Goal: Information Seeking & Learning: Learn about a topic

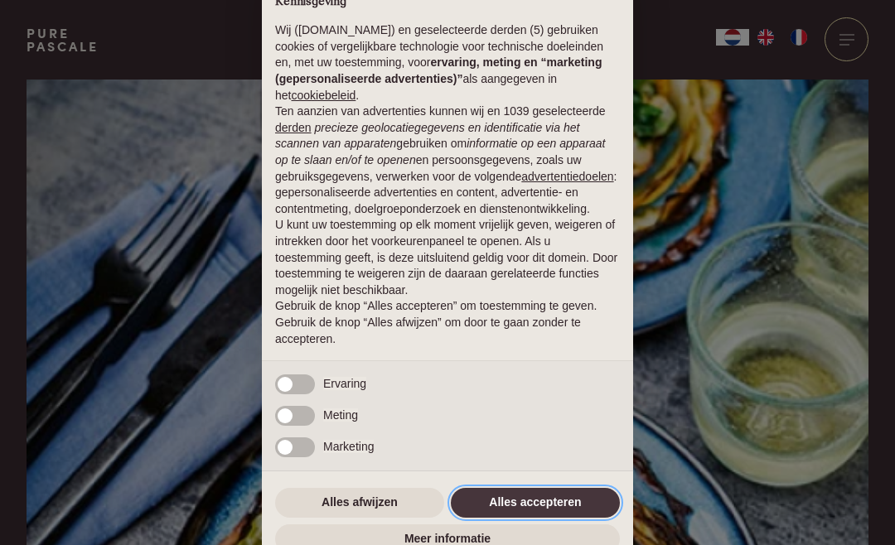
click at [530, 501] on button "Alles accepteren" at bounding box center [535, 503] width 169 height 30
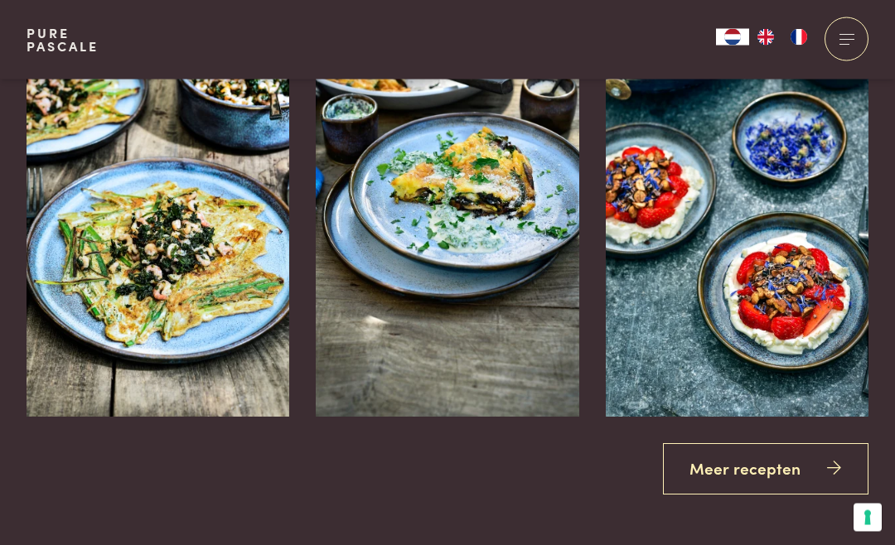
scroll to position [2873, 0]
click at [763, 455] on link "Meer recepten" at bounding box center [766, 469] width 206 height 52
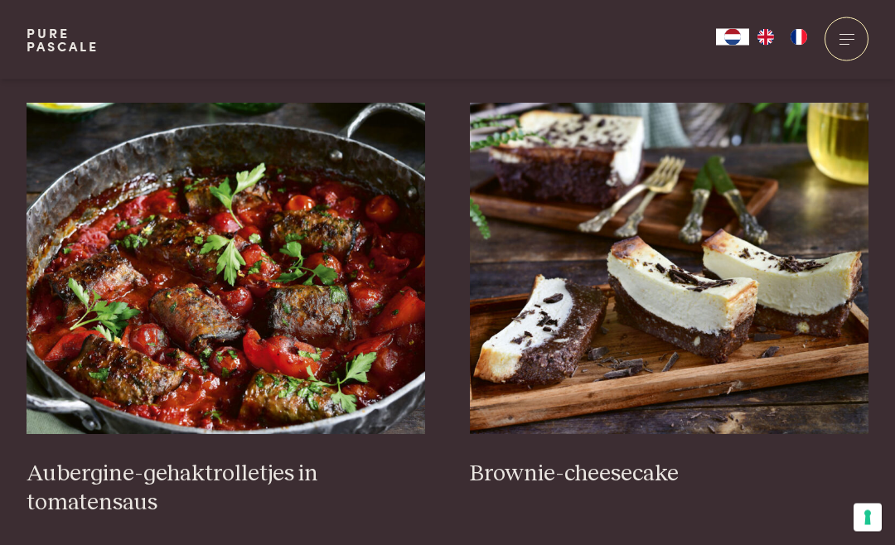
scroll to position [624, 0]
click at [342, 310] on img at bounding box center [227, 269] width 400 height 332
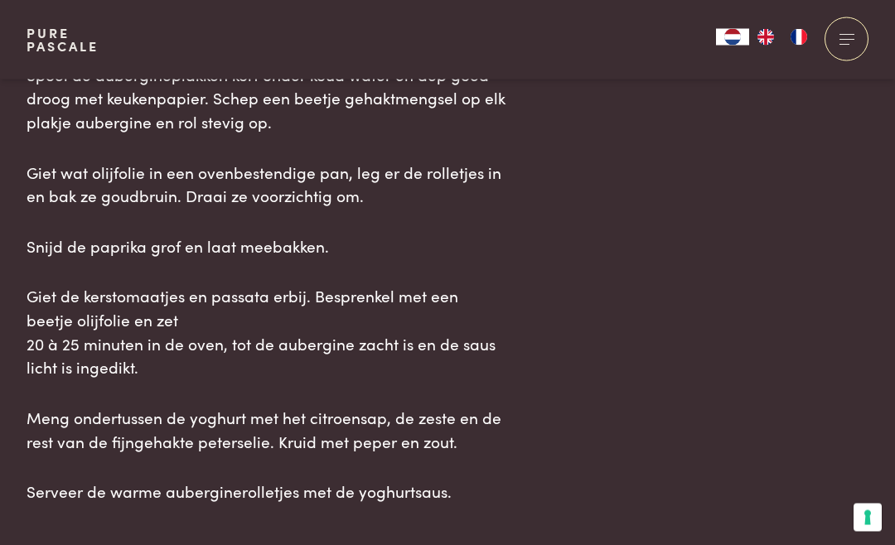
scroll to position [2267, 0]
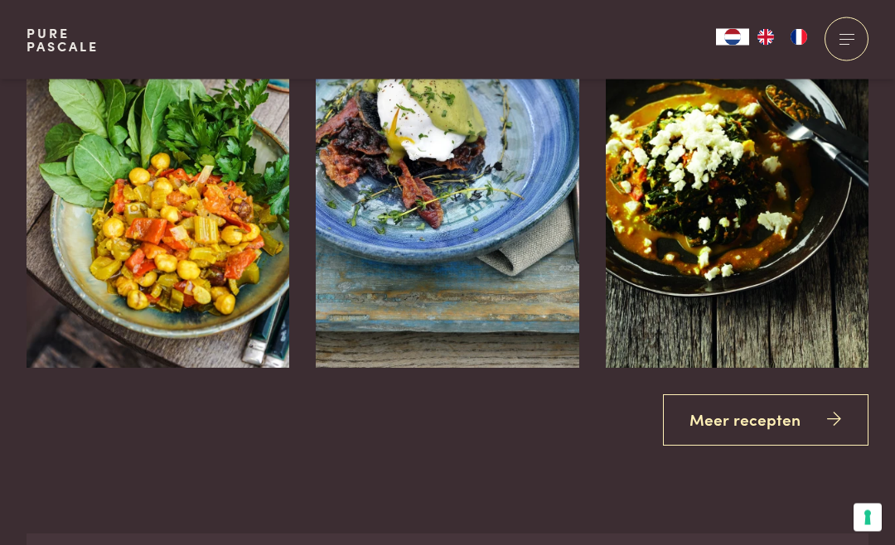
scroll to position [2922, 0]
click at [737, 400] on link "Meer recepten" at bounding box center [766, 421] width 206 height 52
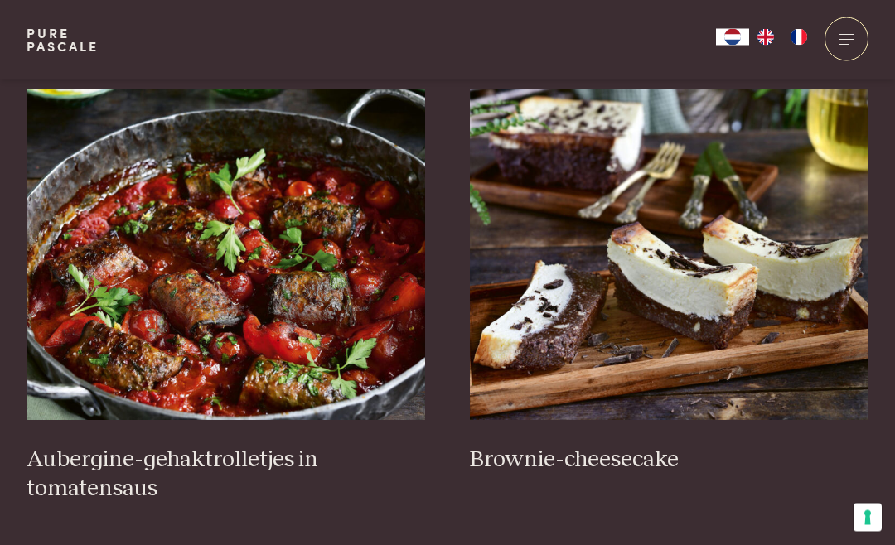
scroll to position [639, 0]
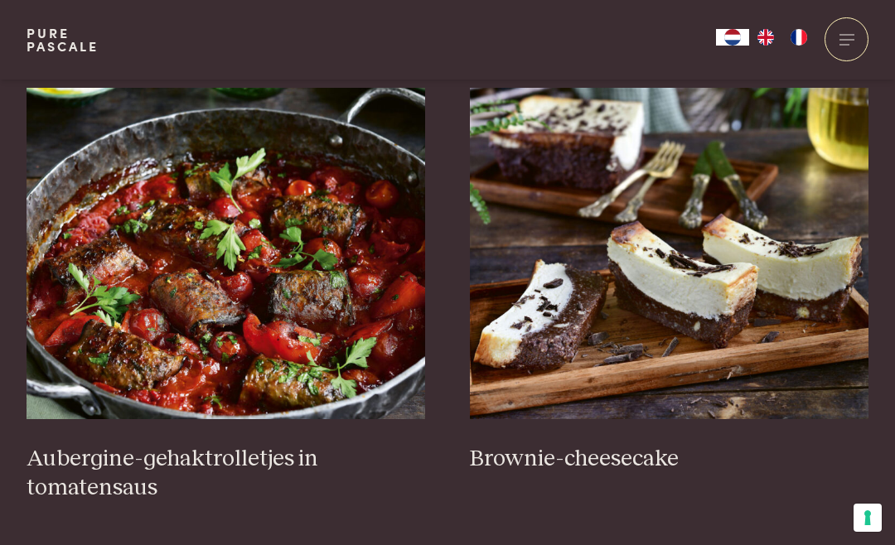
click at [708, 297] on img at bounding box center [670, 254] width 400 height 332
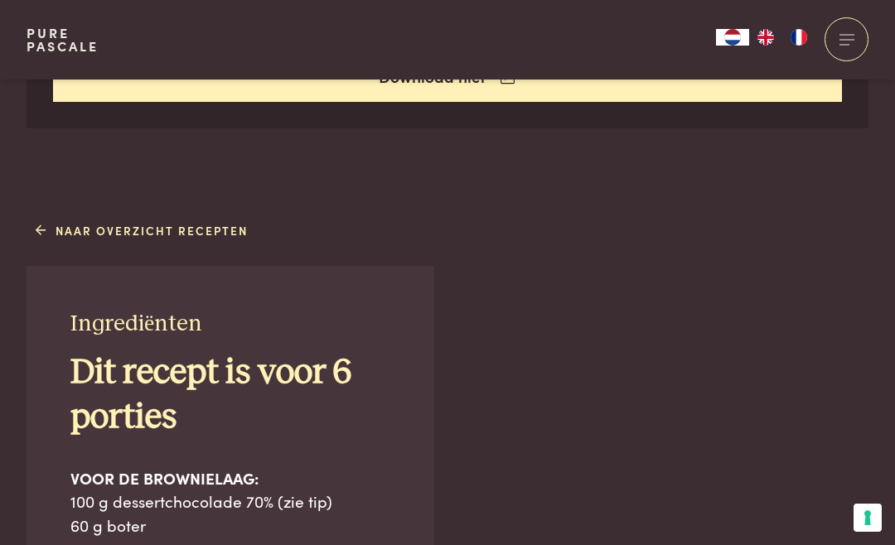
scroll to position [816, 0]
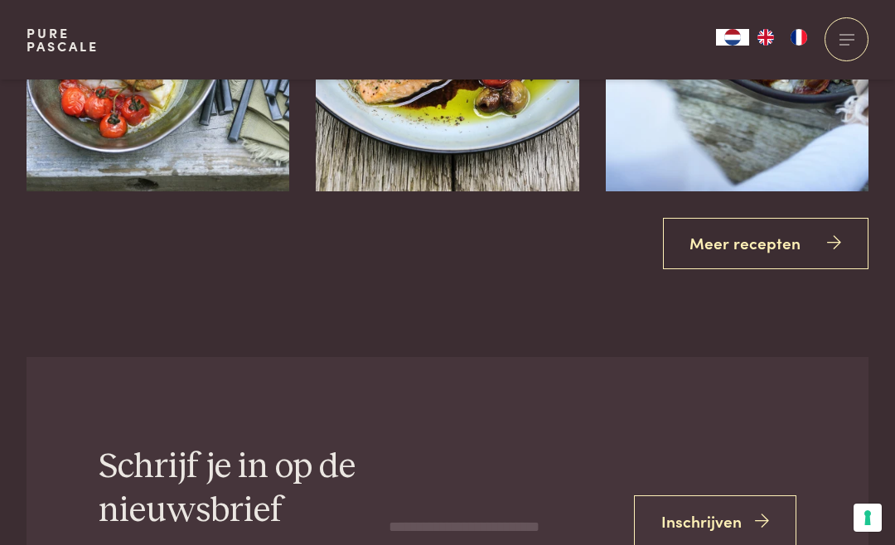
scroll to position [3097, 0]
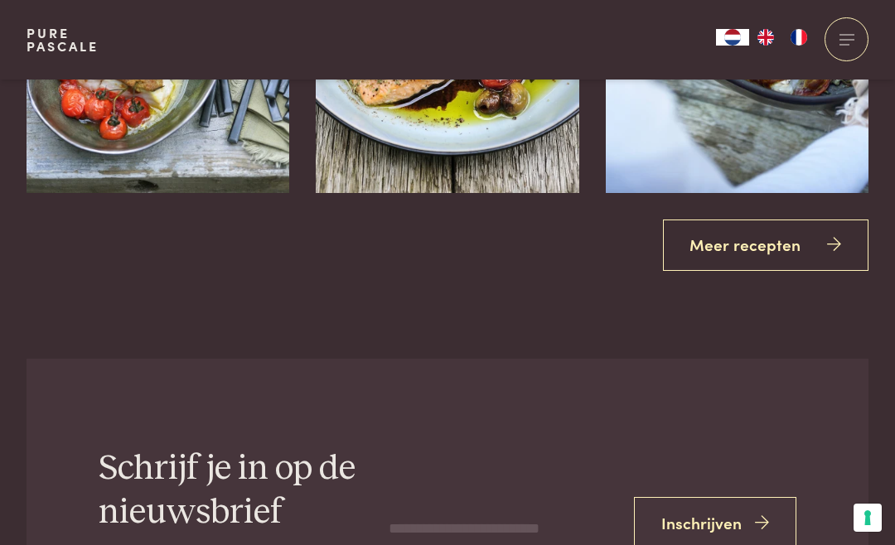
click at [747, 232] on link "Meer recepten" at bounding box center [766, 246] width 206 height 52
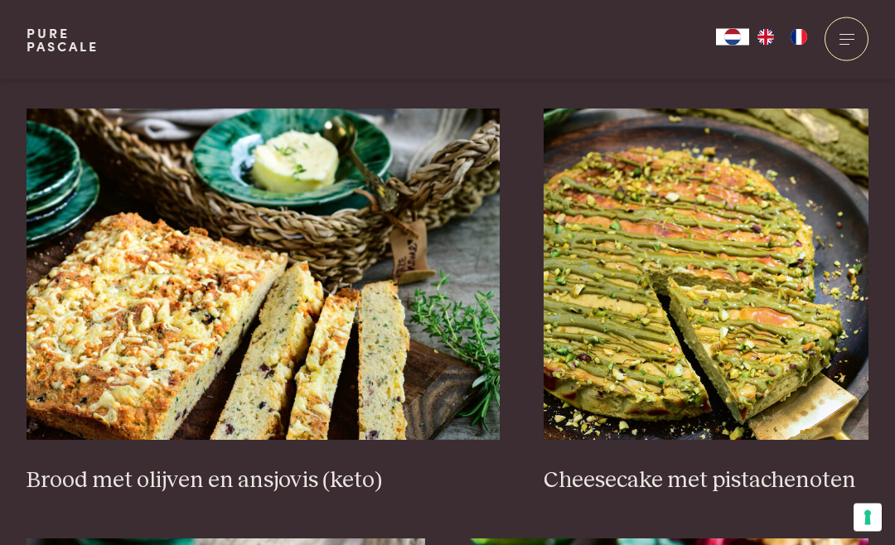
scroll to position [1537, 0]
click at [775, 286] on img at bounding box center [706, 275] width 325 height 332
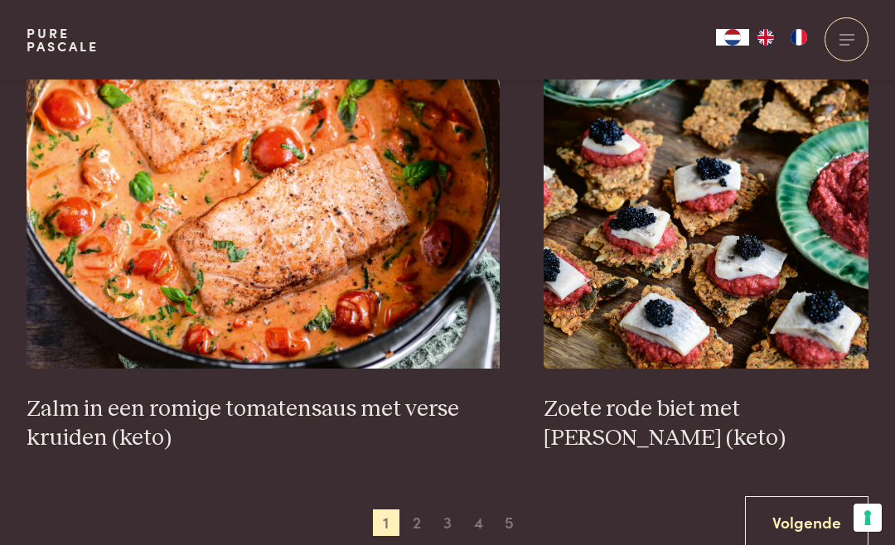
scroll to position [2956, 0]
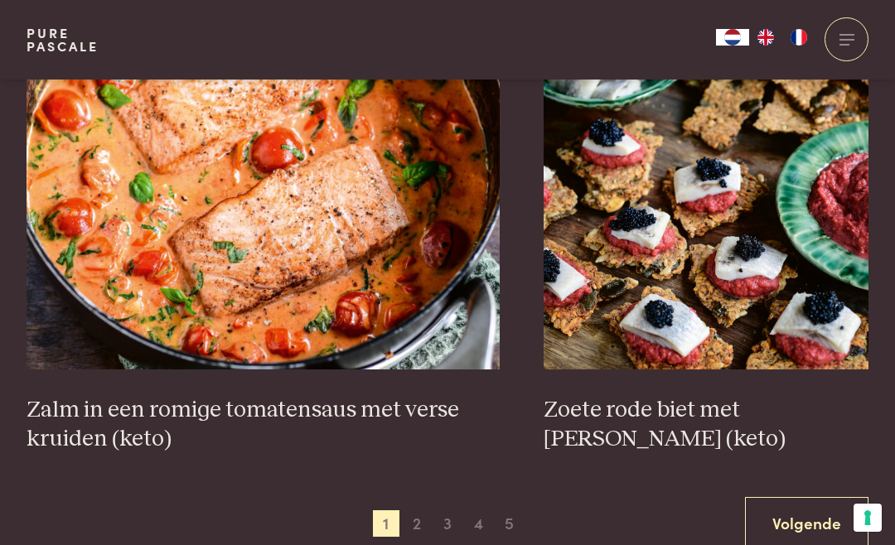
click at [419, 511] on span "2" at bounding box center [417, 524] width 27 height 27
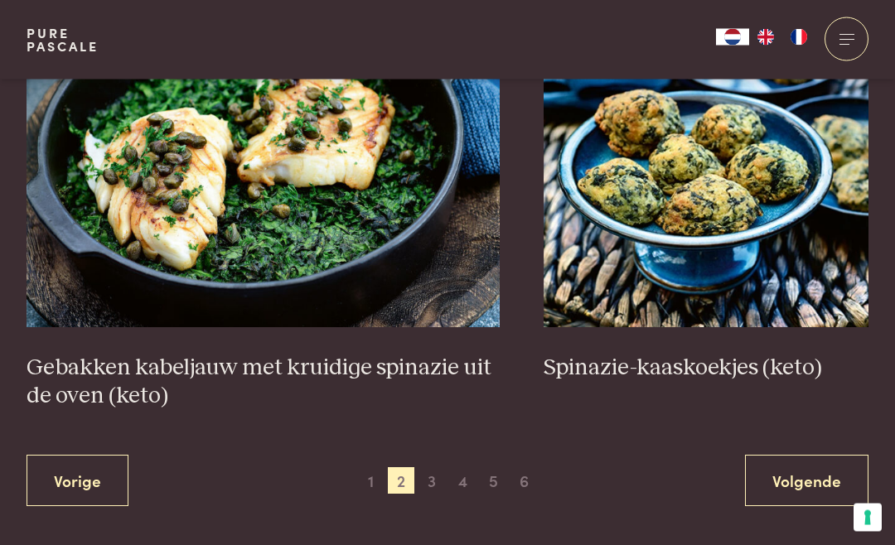
scroll to position [2970, 0]
click at [437, 471] on span "3" at bounding box center [432, 481] width 27 height 27
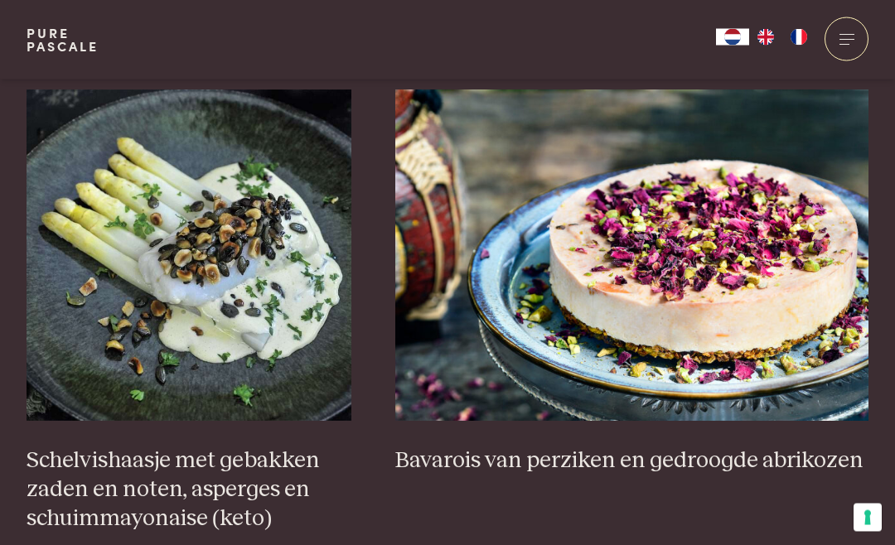
scroll to position [1097, 0]
click at [770, 288] on img at bounding box center [631, 256] width 473 height 332
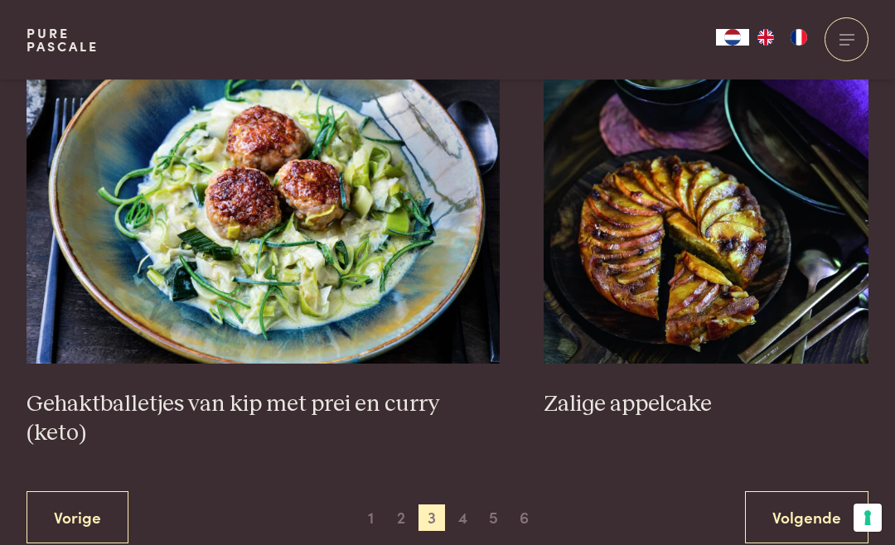
scroll to position [3017, 0]
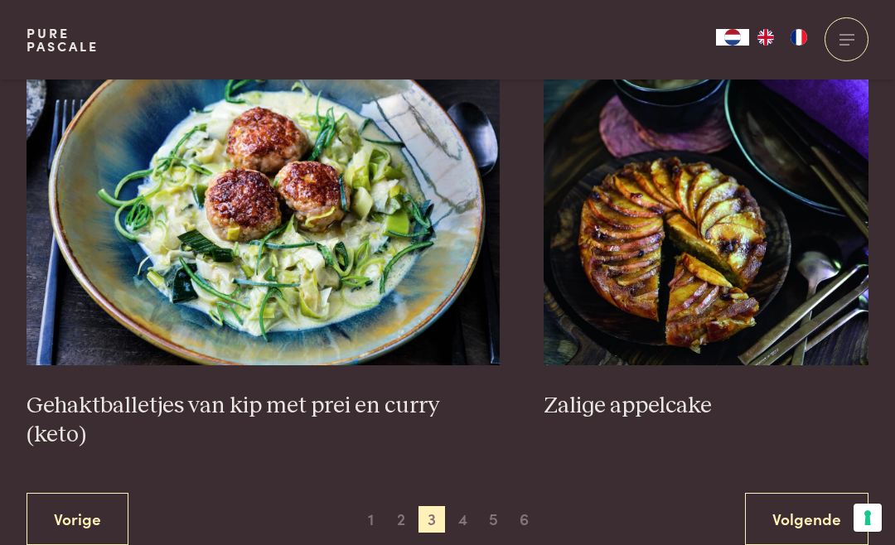
click at [726, 267] on img at bounding box center [706, 200] width 325 height 332
click at [470, 506] on span "4" at bounding box center [463, 519] width 27 height 27
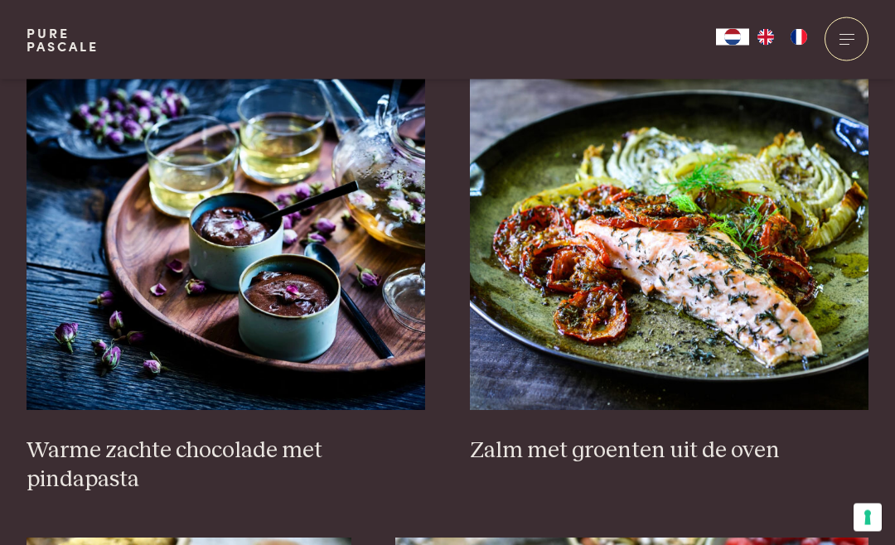
scroll to position [1997, 0]
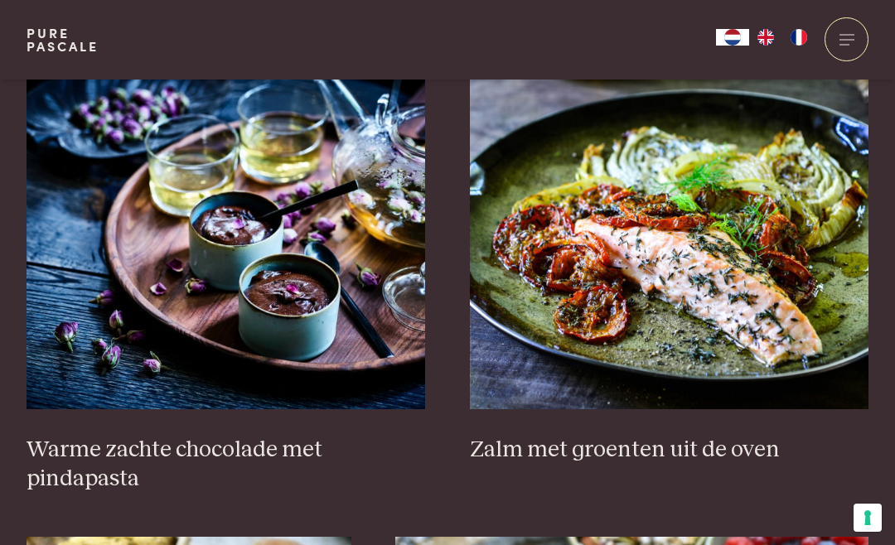
click at [785, 465] on div "Zalm met groenten uit de oven" at bounding box center [670, 285] width 400 height 415
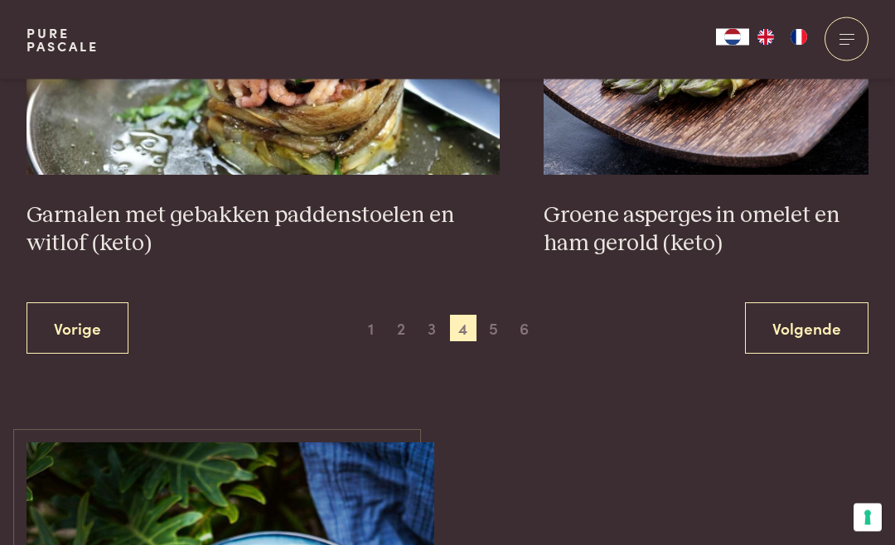
scroll to position [3118, 0]
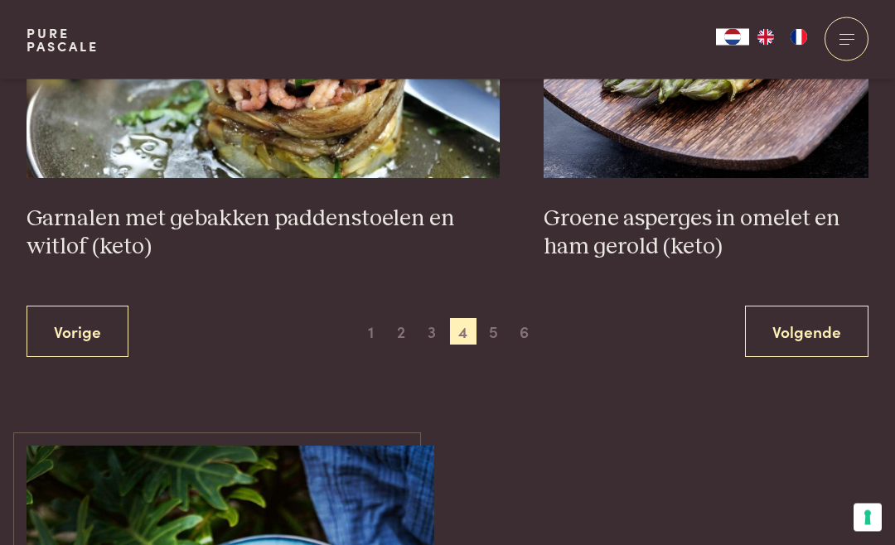
click at [498, 322] on span "5" at bounding box center [494, 332] width 27 height 27
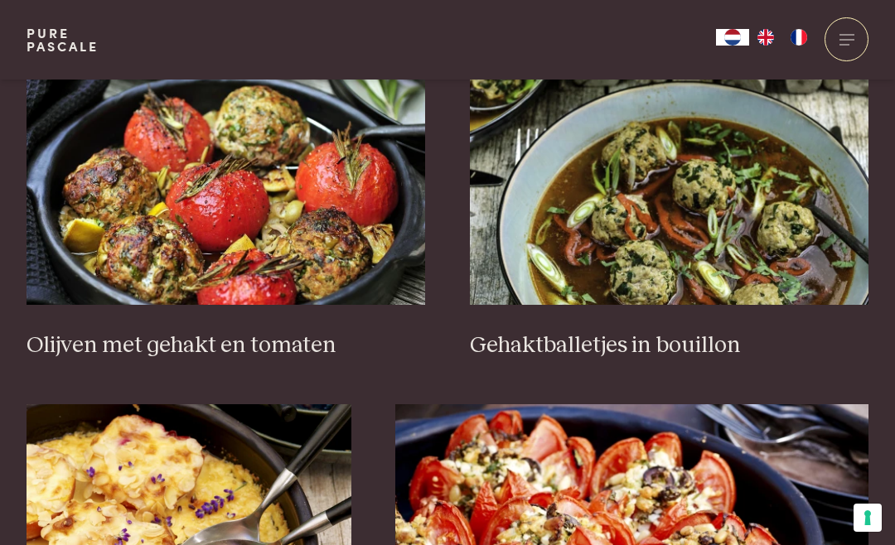
scroll to position [2163, 0]
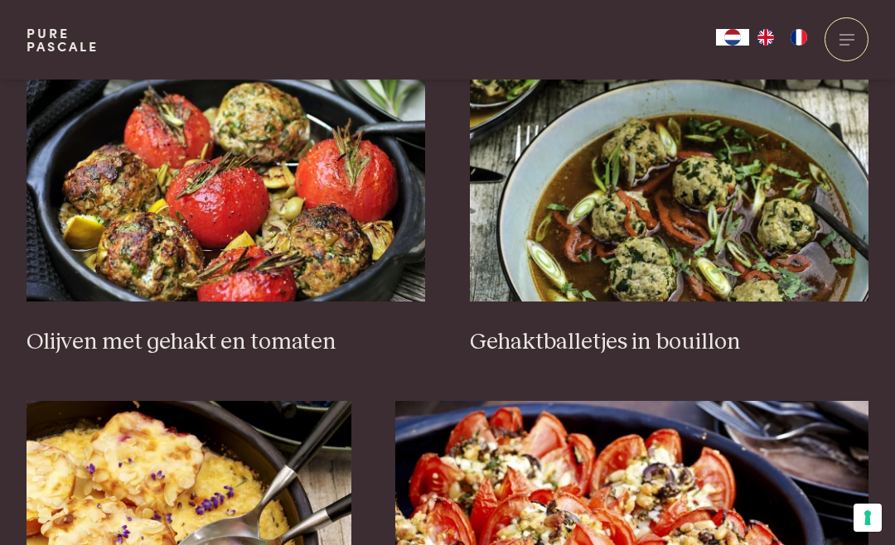
click at [767, 199] on img at bounding box center [670, 136] width 400 height 332
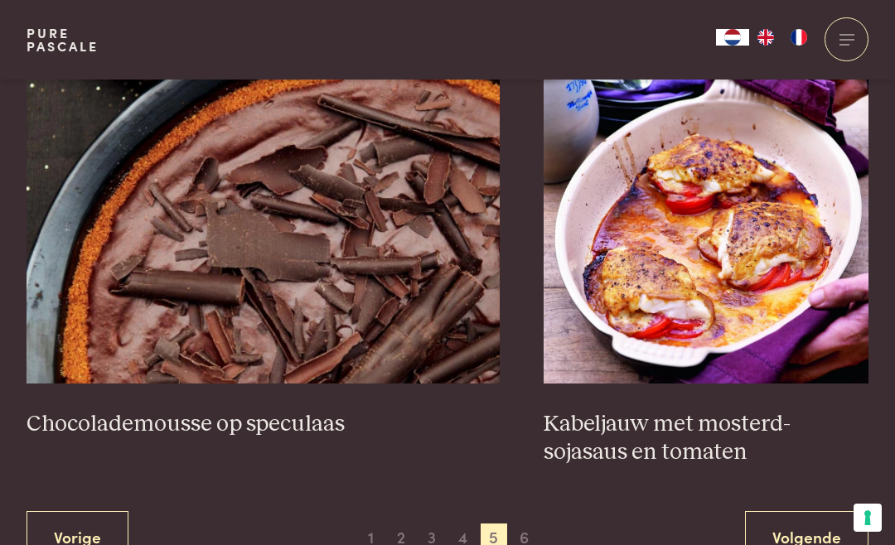
scroll to position [2970, 0]
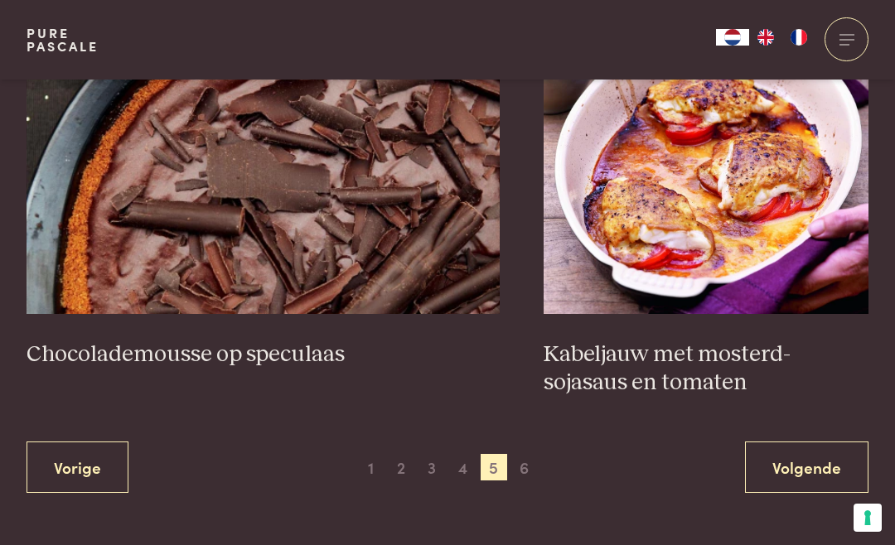
click at [530, 454] on span "6" at bounding box center [524, 467] width 27 height 27
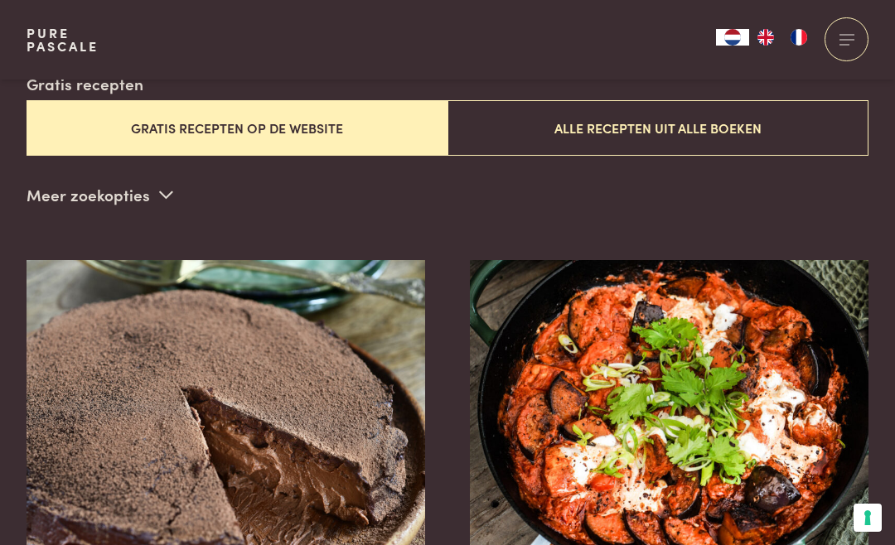
scroll to position [456, 0]
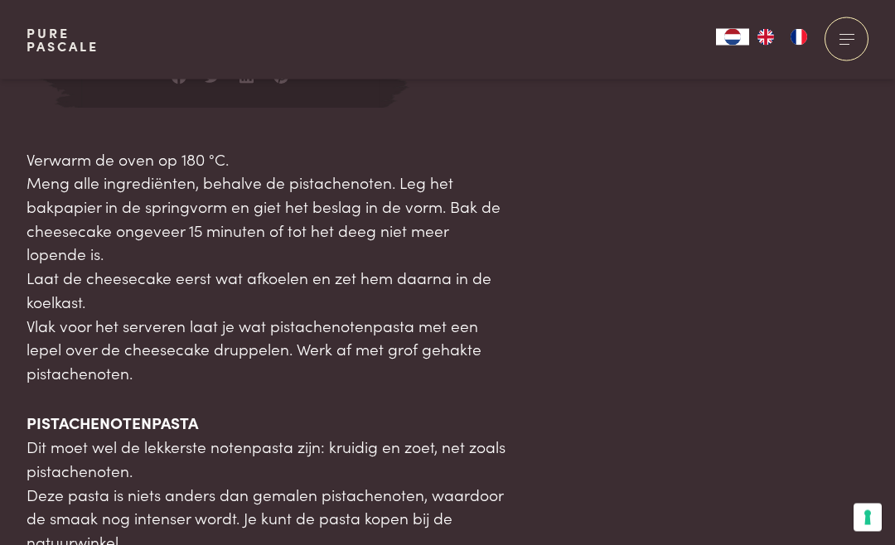
scroll to position [1694, 0]
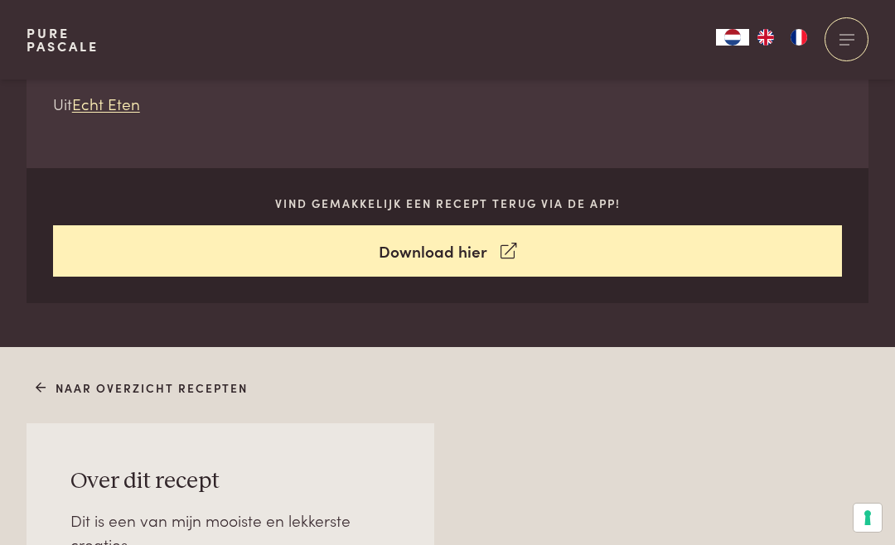
scroll to position [716, 0]
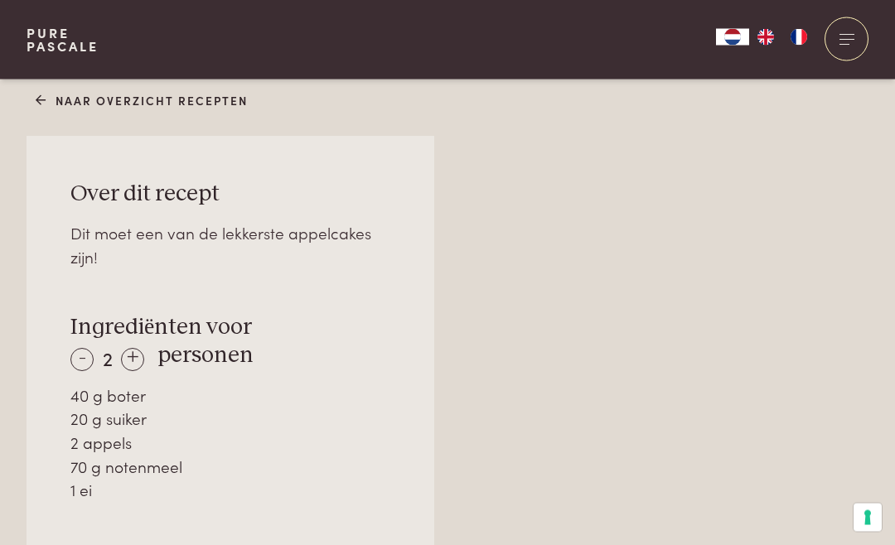
scroll to position [1020, 0]
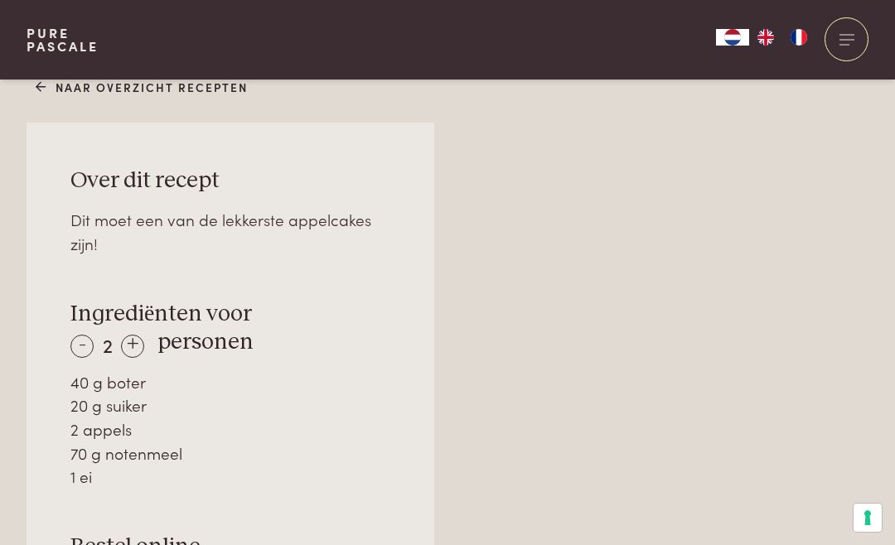
click at [139, 337] on div "+" at bounding box center [132, 346] width 23 height 23
click at [90, 340] on div "-" at bounding box center [81, 346] width 23 height 23
click at [140, 336] on div "+" at bounding box center [132, 346] width 23 height 23
click at [141, 335] on div "+" at bounding box center [132, 346] width 23 height 23
click at [144, 340] on div "+" at bounding box center [133, 346] width 23 height 23
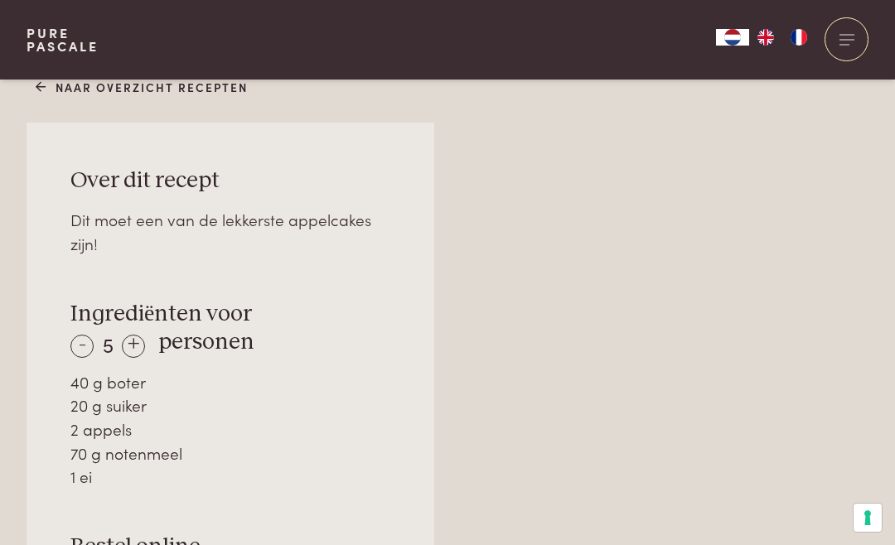
click at [91, 335] on div "-" at bounding box center [81, 346] width 23 height 23
click at [90, 342] on div "-" at bounding box center [81, 346] width 23 height 23
click at [89, 341] on div "-" at bounding box center [81, 346] width 23 height 23
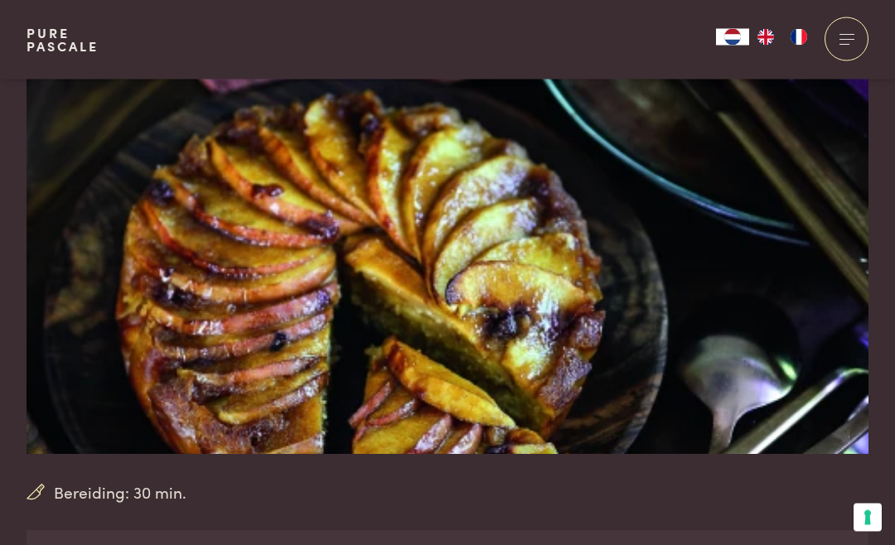
scroll to position [138, 0]
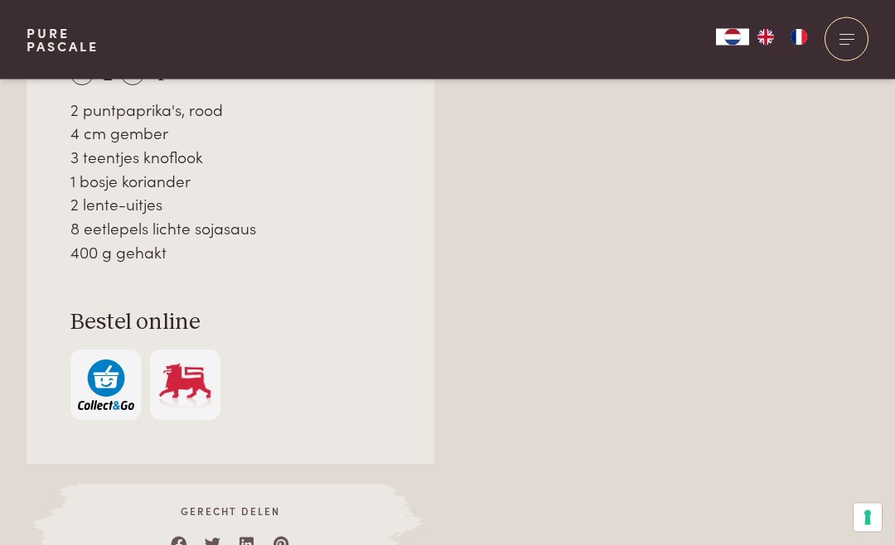
scroll to position [1302, 0]
